Goal: Task Accomplishment & Management: Complete application form

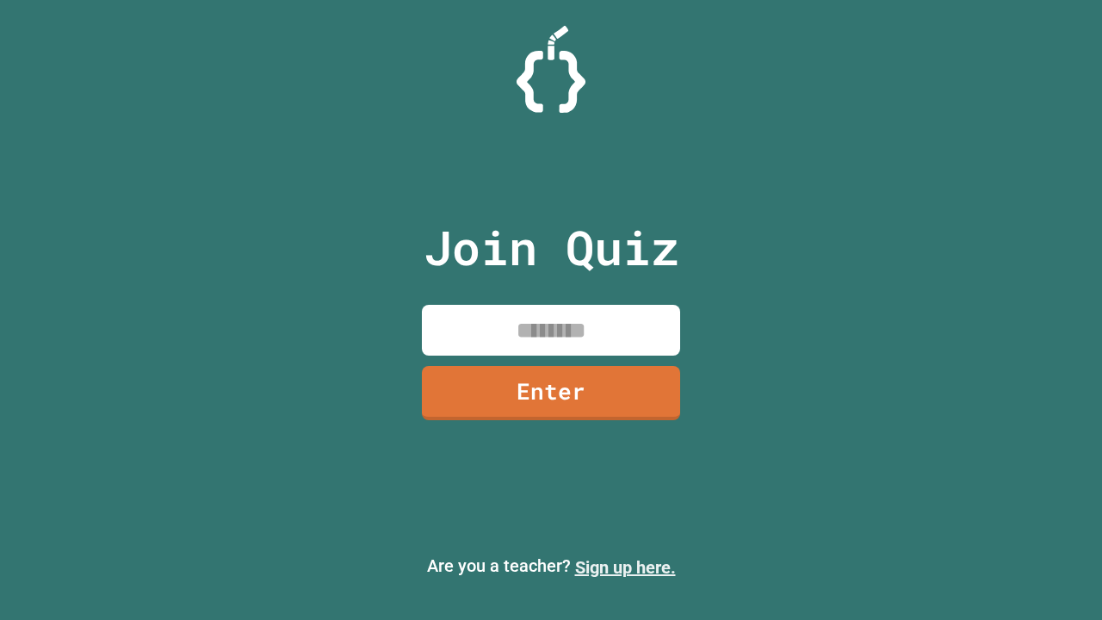
click at [625, 567] on link "Sign up here." at bounding box center [625, 567] width 101 height 21
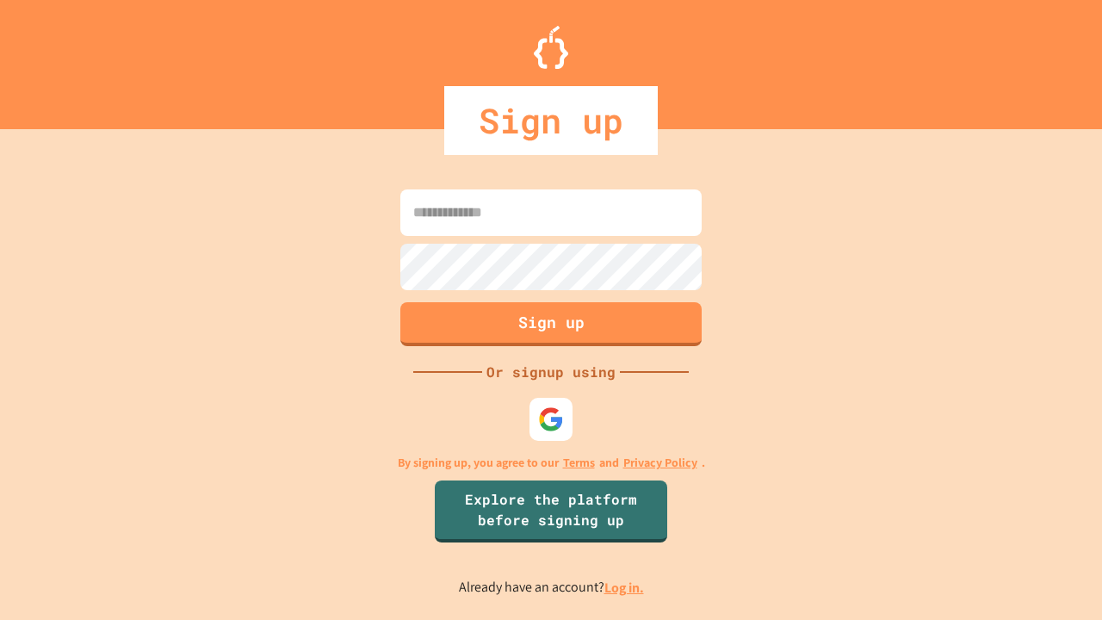
click at [625, 587] on link "Log in." at bounding box center [624, 588] width 40 height 18
